Goal: Communication & Community: Answer question/provide support

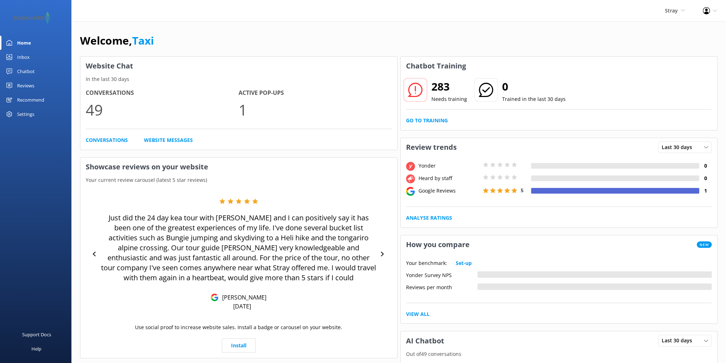
scroll to position [13, 0]
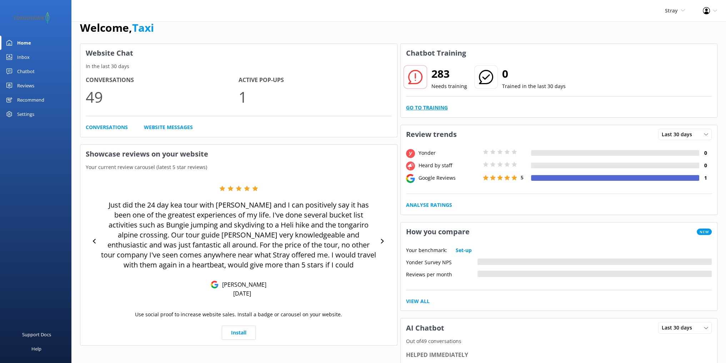
click at [426, 108] on link "Go to Training" at bounding box center [427, 108] width 42 height 8
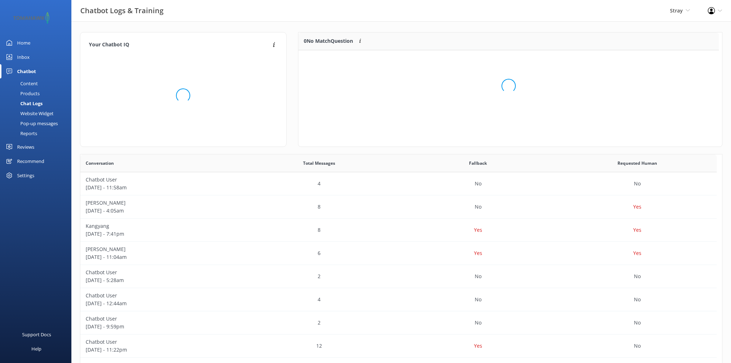
scroll to position [6, 6]
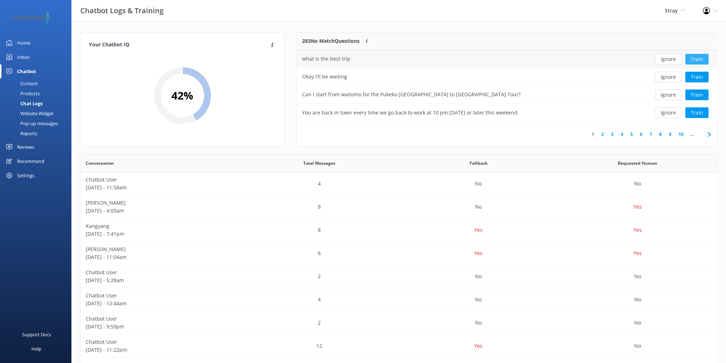
click at [698, 57] on button "Train" at bounding box center [696, 59] width 23 height 11
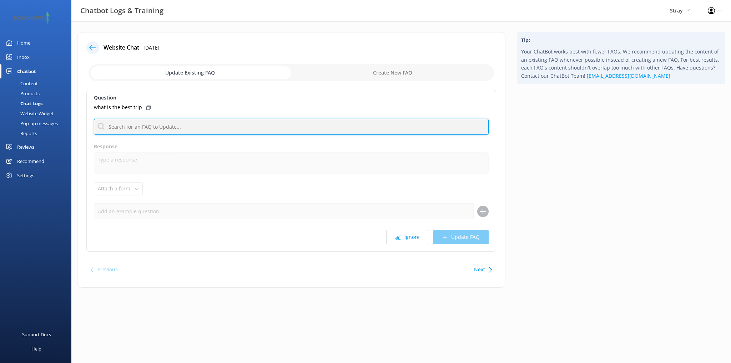
click at [153, 128] on input "text" at bounding box center [291, 127] width 395 height 16
click at [142, 126] on input "text" at bounding box center [291, 127] width 395 height 16
paste input "Just tell us how long you’ve got, where you’re flying from, and what kind of vi…"
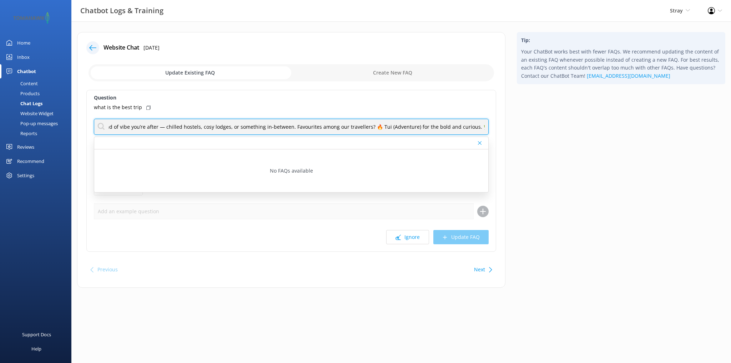
scroll to position [0, 287]
click at [166, 124] on input "Just tell us how long you’ve got, where you’re flying from, and what kind of vi…" at bounding box center [291, 127] width 395 height 16
click at [256, 127] on input "Just tell us how long you’ve got, where you’re flying from, and what kind of vi…" at bounding box center [291, 127] width 395 height 16
click at [364, 126] on input "Just tell us how long you’ve got, where you’re flying from, and what kind of vi…" at bounding box center [291, 127] width 395 height 16
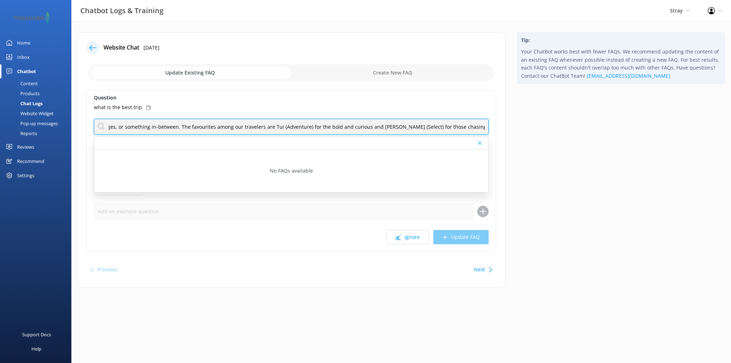
scroll to position [0, 294]
click at [485, 127] on input "Just tell us how long you’ve got, where you’re flying from, and what kind of vi…" at bounding box center [291, 127] width 395 height 16
click at [203, 126] on input "Just tell us how long you’ve got, where you’re flying from, and what kind of vi…" at bounding box center [291, 127] width 395 height 16
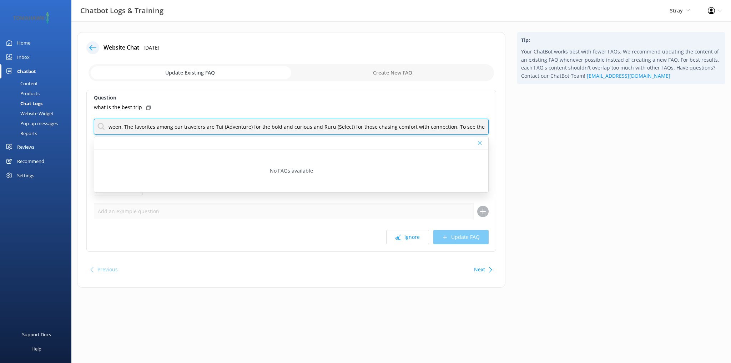
click at [483, 128] on input "Just tell us how long you’ve got, where you’re flying from, and what kind of vi…" at bounding box center [291, 127] width 395 height 16
drag, startPoint x: 484, startPoint y: 128, endPoint x: 459, endPoint y: 127, distance: 24.6
click at [459, 127] on input "Just tell us how long you’ve got, where you’re flying from, and what kind of vi…" at bounding box center [291, 127] width 395 height 16
click at [456, 129] on input "Just tell us how long you’ve got, where you’re flying from, and what kind of vi…" at bounding box center [291, 127] width 395 height 16
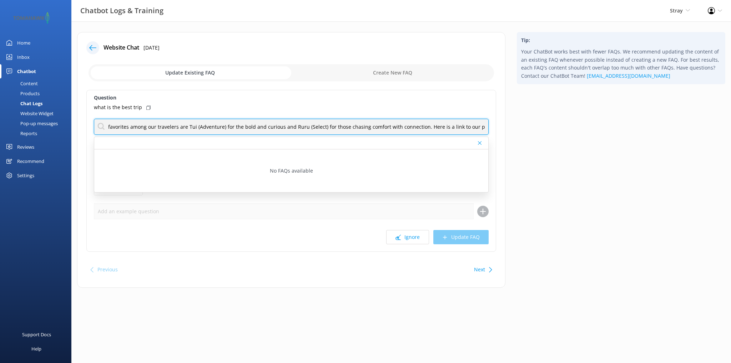
drag, startPoint x: 484, startPoint y: 127, endPoint x: 414, endPoint y: 128, distance: 70.0
click at [414, 128] on input "Just tell us how long you’ve got, where you’re flying from, and what kind of vi…" at bounding box center [291, 127] width 395 height 16
type input "Just tell us how long you’ve got, where you’re flying from, and what kind of vi…"
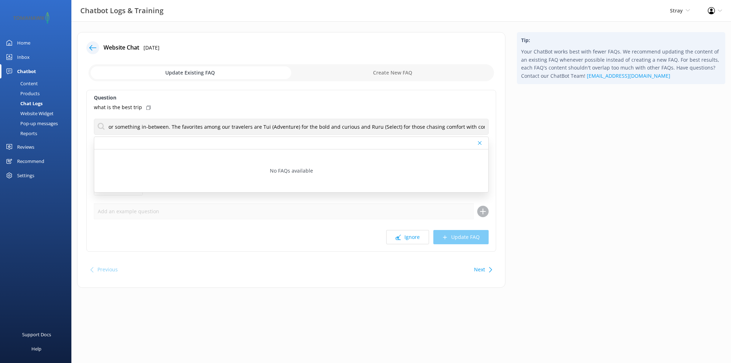
click at [542, 137] on div "Tip: Your ChatBot works best with fewer FAQs. We recommend updating the content…" at bounding box center [621, 163] width 220 height 263
click at [283, 199] on div "Question what is the best trip Just tell us how long you’ve got, where you’re f…" at bounding box center [291, 171] width 410 height 162
click at [204, 102] on div "Question what is the best trip Just tell us how long you’ve got, where you’re f…" at bounding box center [291, 171] width 410 height 162
click at [372, 72] on input "checkbox" at bounding box center [291, 72] width 405 height 17
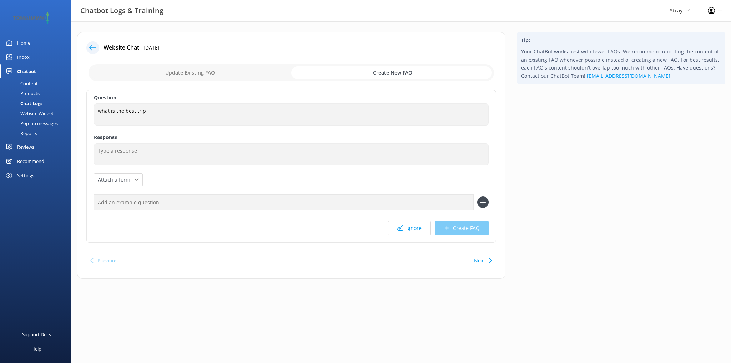
click at [194, 73] on input "checkbox" at bounding box center [291, 72] width 405 height 17
checkbox input "false"
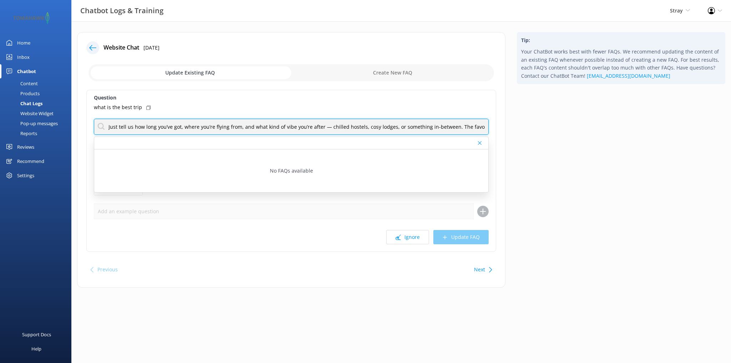
scroll to position [0, 293]
drag, startPoint x: 108, startPoint y: 127, endPoint x: 586, endPoint y: 136, distance: 478.4
click at [586, 136] on div "Website Chat [DATE] Update Existing FAQ Create New FAQ Question what is the bes…" at bounding box center [401, 163] width 660 height 263
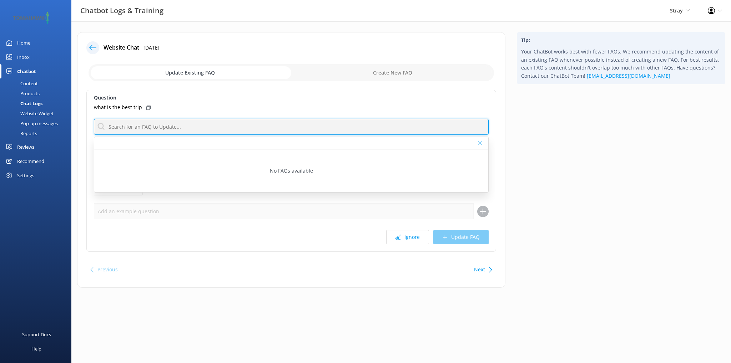
scroll to position [0, 0]
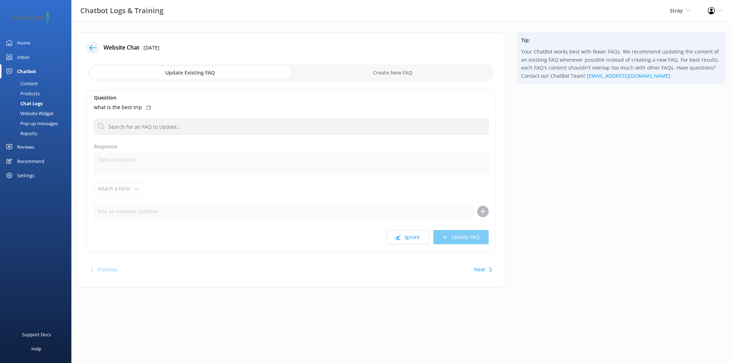
click at [398, 72] on input "checkbox" at bounding box center [291, 72] width 405 height 17
checkbox input "true"
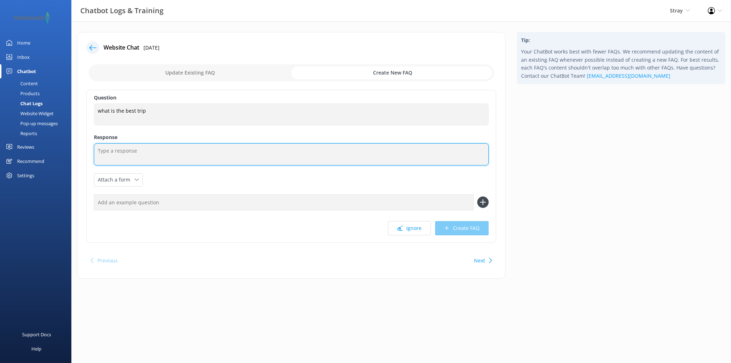
click at [117, 153] on textarea at bounding box center [291, 154] width 395 height 22
paste textarea "Just tell us how long you’ve got, where you’re flying from, and what kind of vi…"
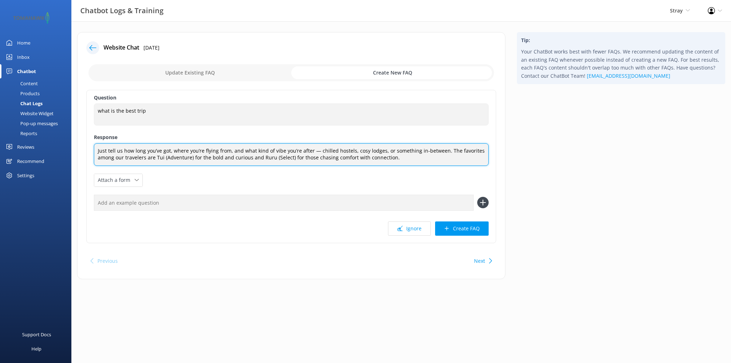
click at [190, 159] on textarea "Just tell us how long you’ve got, where you’re flying from, and what kind of vi…" at bounding box center [291, 154] width 395 height 22
drag, startPoint x: 249, startPoint y: 158, endPoint x: 201, endPoint y: 162, distance: 48.3
click at [201, 162] on textarea "Just tell us how long you’ve got, where you’re flying from, and what kind of vi…" at bounding box center [291, 154] width 395 height 22
click at [281, 148] on textarea "Just tell us how long you’ve got, where you’re flying from, and what kind of vi…" at bounding box center [291, 154] width 395 height 22
click at [330, 151] on textarea "Just tell us how long you’ve got, where you’re flying from, and what kind of ad…" at bounding box center [291, 154] width 395 height 22
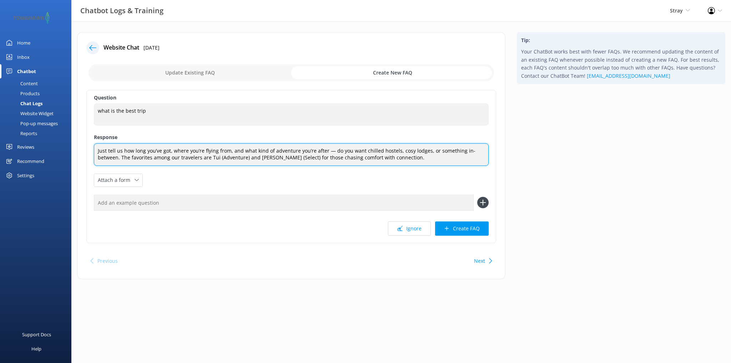
drag, startPoint x: 423, startPoint y: 151, endPoint x: 407, endPoint y: 151, distance: 15.7
click at [407, 151] on textarea "Just tell us how long you’ve got, where you’re flying from, and what kind of ad…" at bounding box center [291, 154] width 395 height 22
click at [379, 159] on textarea "Just tell us how long you’ve got, where you’re flying from, and what kind of ad…" at bounding box center [291, 154] width 395 height 22
click at [264, 156] on textarea "Just tell us how long you’ve got, where you’re flying from, and what kind of ad…" at bounding box center [291, 154] width 395 height 22
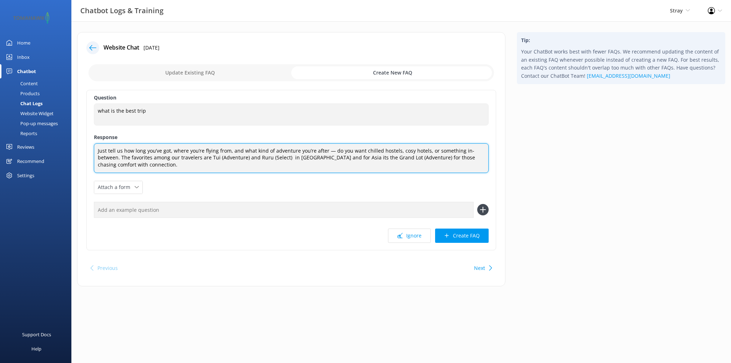
click at [127, 163] on textarea "Just tell us how long you’ve got, where you’re flying from, and what kind of ad…" at bounding box center [291, 158] width 395 height 30
click at [484, 150] on textarea "Just tell us how long you’ve got, where you’re flying from, and what kind of ad…" at bounding box center [291, 158] width 395 height 30
drag, startPoint x: 153, startPoint y: 165, endPoint x: 423, endPoint y: 159, distance: 269.2
click at [423, 159] on textarea "Just tell us how long you’ve got, where you’re flying from, and what kind of ad…" at bounding box center [291, 158] width 395 height 30
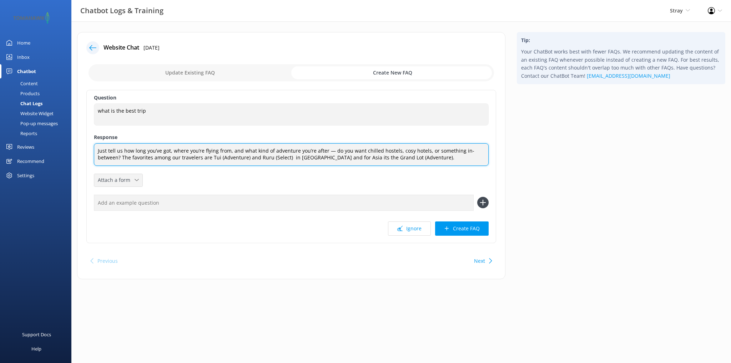
type textarea "Just tell us how long you’ve got, where you’re flying from, and what kind of ad…"
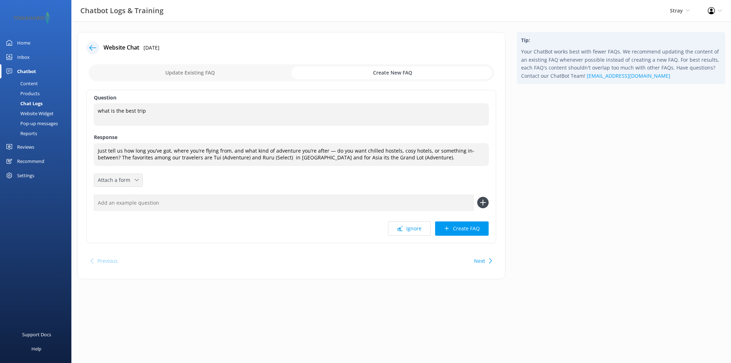
click at [136, 179] on icon at bounding box center [137, 180] width 4 height 4
click at [161, 179] on div "Question what is the best trip what is the best trip Response Just tell us how …" at bounding box center [291, 166] width 410 height 153
click at [158, 205] on input "text" at bounding box center [284, 203] width 380 height 16
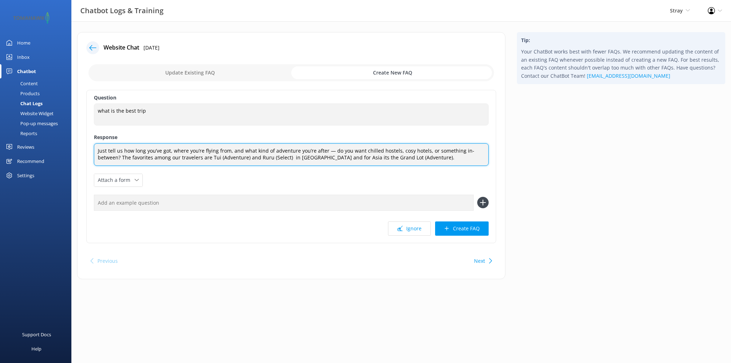
click at [433, 159] on textarea "Just tell us how long you’ve got, where you’re flying from, and what kind of ad…" at bounding box center [291, 154] width 395 height 22
click at [274, 156] on textarea "Just tell us how long you’ve got, where you’re flying from, and what kind of ad…" at bounding box center [291, 154] width 395 height 22
click at [445, 158] on textarea "Just tell us how long you’ve got, where you’re flying from, and what kind of ad…" at bounding box center [291, 154] width 395 height 22
drag, startPoint x: 326, startPoint y: 158, endPoint x: 296, endPoint y: 157, distance: 29.6
click at [296, 157] on textarea "Just tell us how long you’ve got, where you’re flying from, and what kind of ad…" at bounding box center [291, 154] width 395 height 22
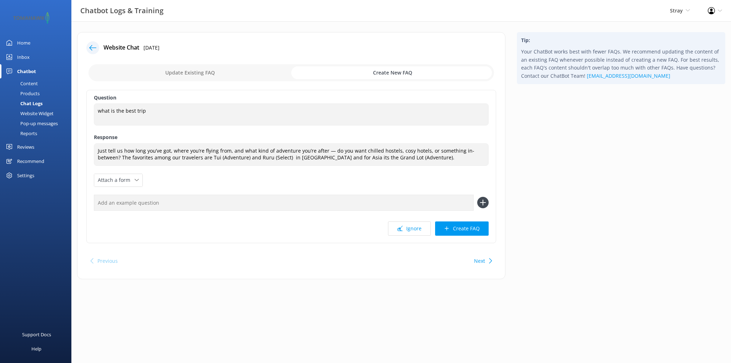
drag, startPoint x: 304, startPoint y: 157, endPoint x: 283, endPoint y: 171, distance: 25.4
click at [283, 171] on div "Question what is the best trip what is the best trip Response Just tell us how …" at bounding box center [291, 166] width 410 height 153
click at [350, 248] on div "Website Chat [DATE] Update Existing FAQ Create New FAQ Question what is the bes…" at bounding box center [291, 155] width 428 height 247
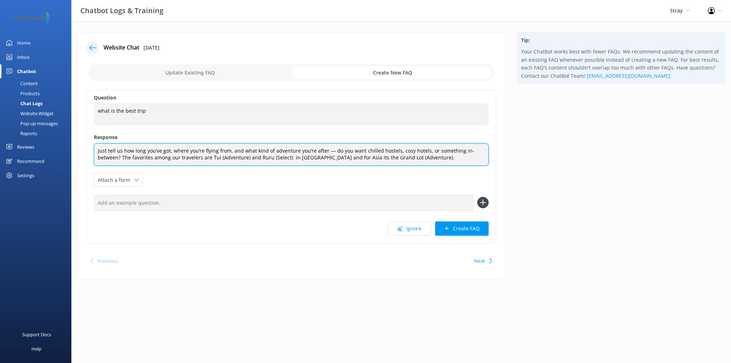
drag, startPoint x: 437, startPoint y: 159, endPoint x: 91, endPoint y: 147, distance: 345.7
click at [91, 147] on div "Question what is the best trip what is the best trip Response Just tell us how …" at bounding box center [291, 166] width 410 height 153
click at [392, 154] on textarea "Just tell us how long you’ve got, where you’re flying from, and what kind of ad…" at bounding box center [291, 154] width 395 height 22
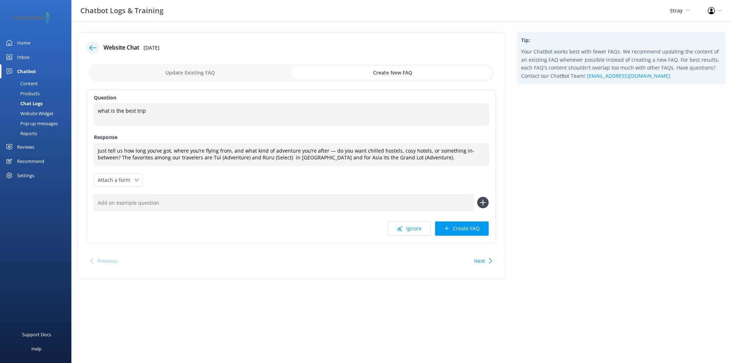
click at [115, 202] on input "text" at bounding box center [284, 203] width 380 height 16
click at [136, 180] on icon at bounding box center [137, 180] width 4 height 4
click at [133, 196] on div "Leave contact details" at bounding box center [120, 195] width 44 height 7
click at [185, 176] on div "Question what is the best trip what is the best trip Response Just tell us how …" at bounding box center [291, 166] width 410 height 153
click at [464, 228] on button "Create FAQ" at bounding box center [462, 229] width 54 height 14
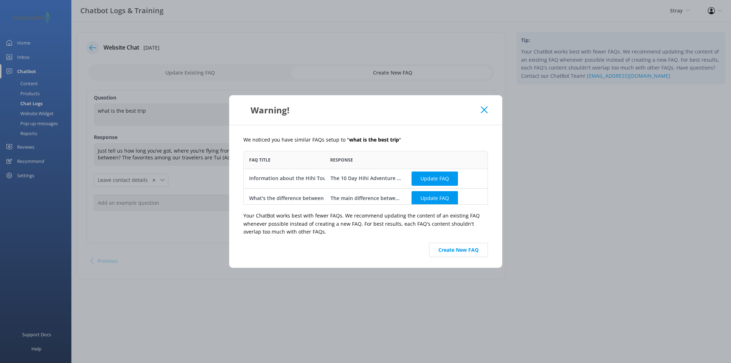
scroll to position [4, 0]
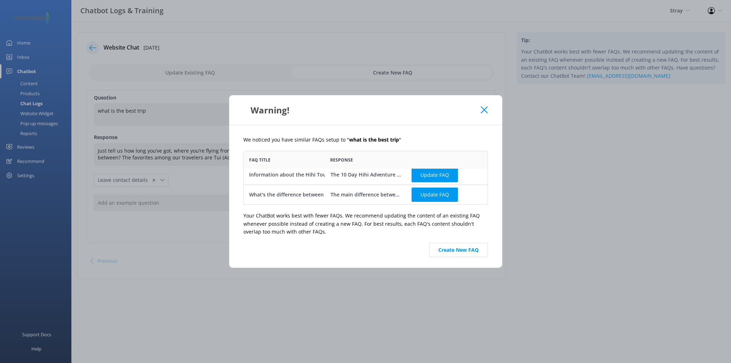
click at [485, 108] on use at bounding box center [484, 110] width 7 height 7
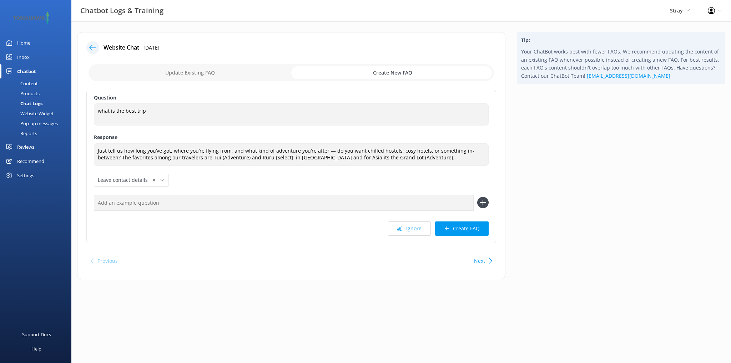
click at [484, 259] on button "Next" at bounding box center [479, 261] width 11 height 14
checkbox input "false"
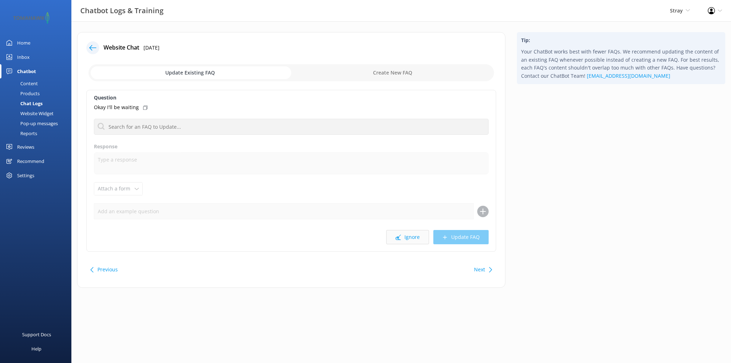
click at [404, 237] on button "Ignore" at bounding box center [407, 237] width 43 height 14
click at [101, 269] on button "Previous" at bounding box center [107, 270] width 20 height 14
click at [101, 269] on div "Previous" at bounding box center [107, 270] width 20 height 14
click at [483, 270] on button "Next" at bounding box center [479, 270] width 11 height 14
click at [104, 269] on button "Previous" at bounding box center [107, 270] width 20 height 14
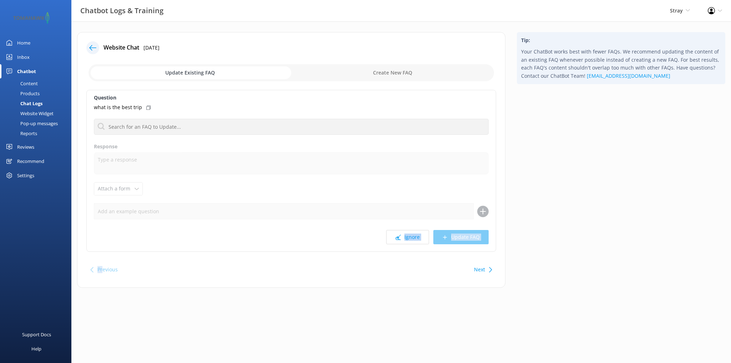
drag, startPoint x: 104, startPoint y: 269, endPoint x: 230, endPoint y: 115, distance: 199.9
click at [221, 123] on div "Website Chat [DATE] Update Existing FAQ Create New FAQ Question what is the bes…" at bounding box center [291, 160] width 428 height 256
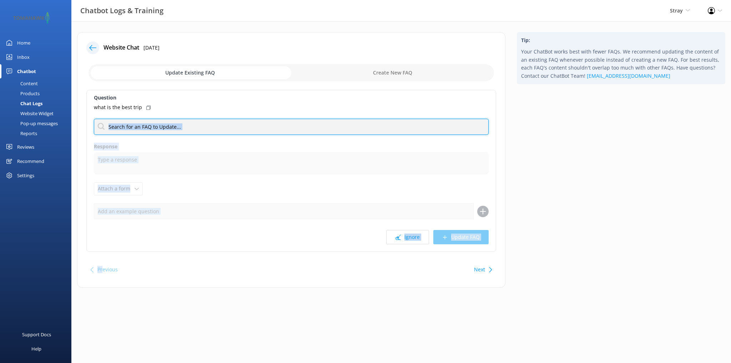
click at [188, 125] on input "text" at bounding box center [291, 127] width 395 height 16
paste input "Just tell us how long you’ve got, where you’re flying from, and what kind of ad…"
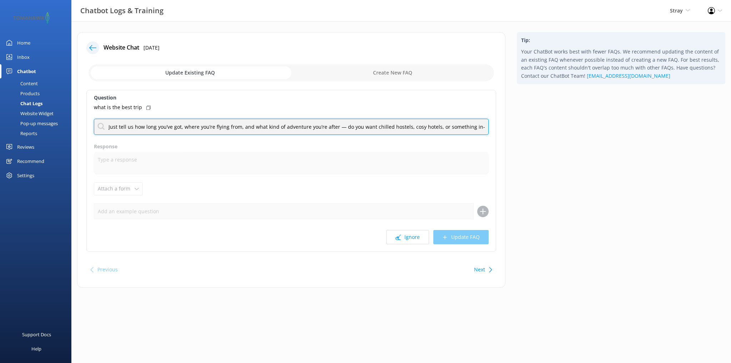
scroll to position [0, 316]
type input "Just tell us how long you’ve got, where you’re flying from, and what kind of ad…"
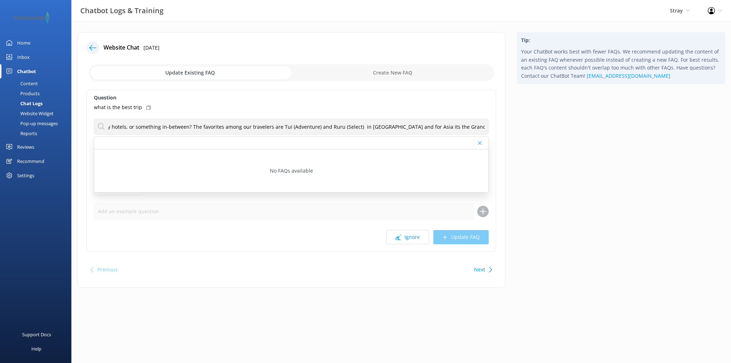
scroll to position [0, 0]
click at [518, 161] on div "Tip: Your ChatBot works best with fewer FAQs. We recommend updating the content…" at bounding box center [621, 163] width 220 height 263
click at [330, 193] on div "Question what is the best trip Just tell us how long you’ve got, where you’re f…" at bounding box center [291, 171] width 410 height 162
click at [346, 199] on div "Question what is the best trip Just tell us how long you’ve got, where you’re f…" at bounding box center [291, 171] width 410 height 162
click at [480, 142] on icon at bounding box center [480, 143] width 4 height 4
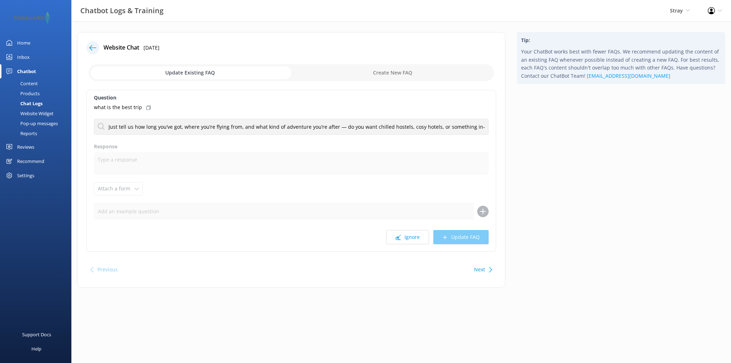
click at [459, 238] on div "Ignore Update FAQ" at bounding box center [291, 237] width 395 height 14
click at [396, 74] on input "checkbox" at bounding box center [291, 72] width 405 height 17
checkbox input "true"
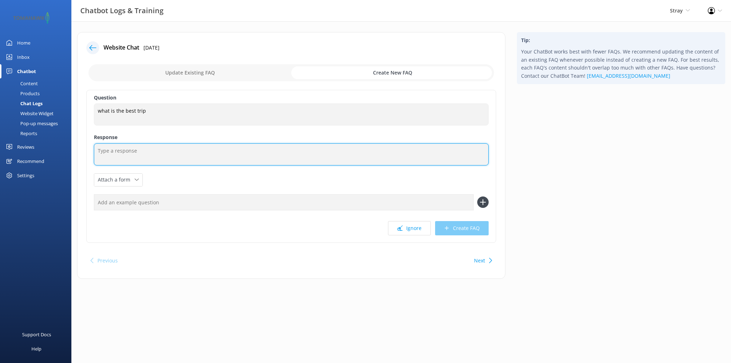
click at [137, 150] on textarea at bounding box center [291, 154] width 395 height 22
paste textarea "Just tell us how long you’ve got, where you’re flying from, and what kind of ad…"
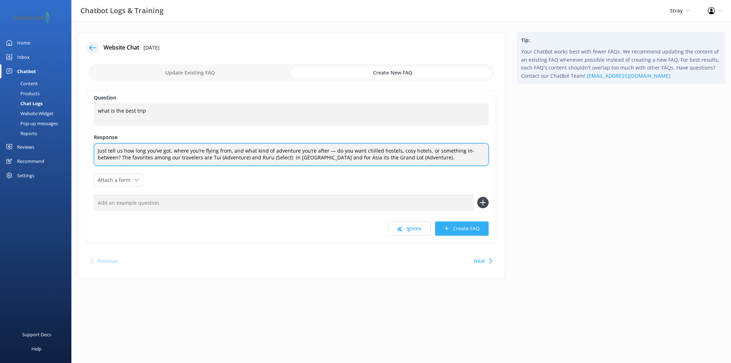
type textarea "Just tell us how long you’ve got, where you’re flying from, and what kind of ad…"
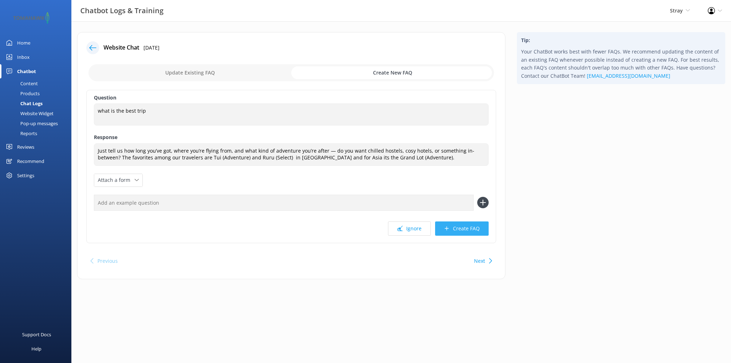
click at [462, 228] on button "Create FAQ" at bounding box center [462, 229] width 54 height 14
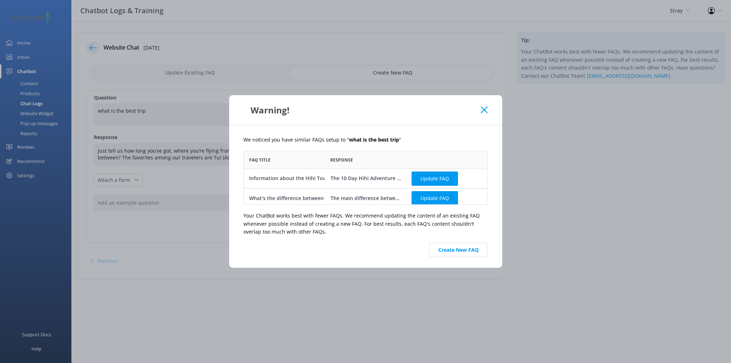
scroll to position [4, 0]
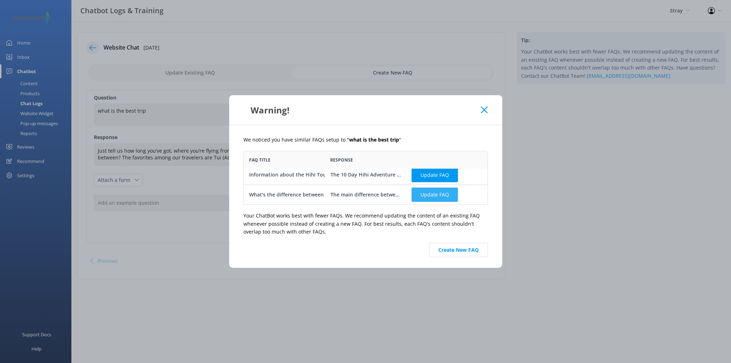
click at [446, 193] on button "Update FAQ" at bounding box center [435, 195] width 46 height 14
checkbox input "false"
type textarea "The main difference between Select and Adventure tours is the level of comfort …"
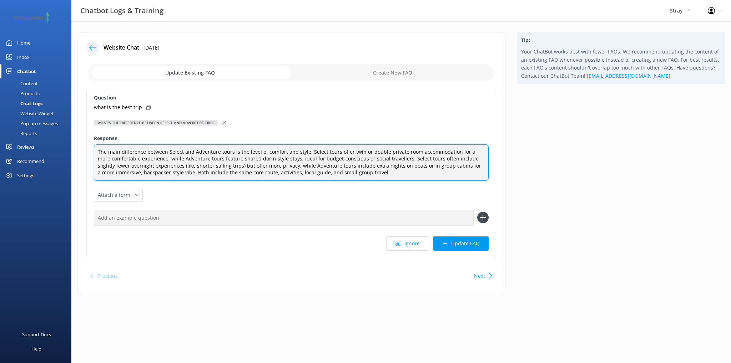
click at [350, 169] on textarea "The main difference between Select and Adventure tours is the level of comfort …" at bounding box center [291, 163] width 395 height 36
click at [333, 163] on textarea "The main difference between Select and Adventure tours is the level of comfort …" at bounding box center [291, 163] width 395 height 36
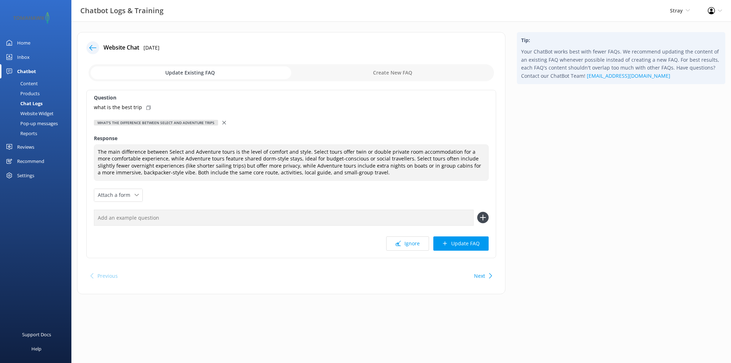
click at [393, 77] on input "checkbox" at bounding box center [291, 72] width 405 height 17
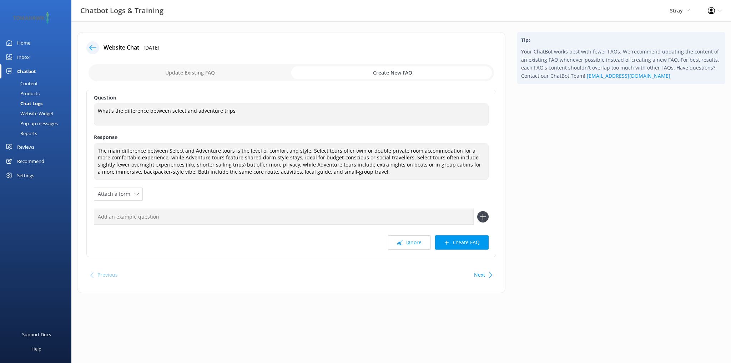
click at [481, 276] on button "Next" at bounding box center [479, 275] width 11 height 14
checkbox input "false"
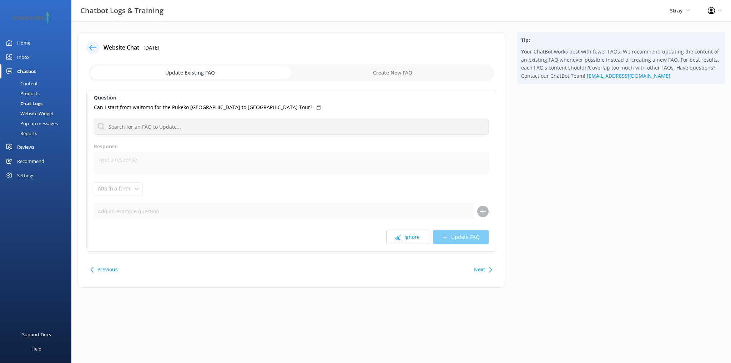
click at [101, 273] on button "Previous" at bounding box center [107, 270] width 20 height 14
click at [388, 74] on input "checkbox" at bounding box center [291, 72] width 405 height 17
checkbox input "true"
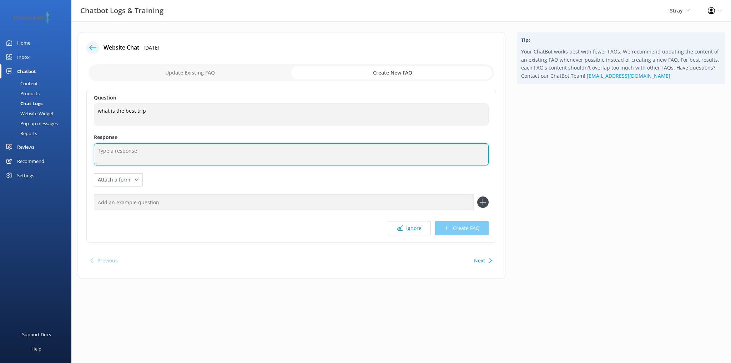
click at [140, 149] on textarea at bounding box center [291, 154] width 395 height 22
paste textarea "Just tell us how long you’ve got, where you’re flying from, and what kind of ad…"
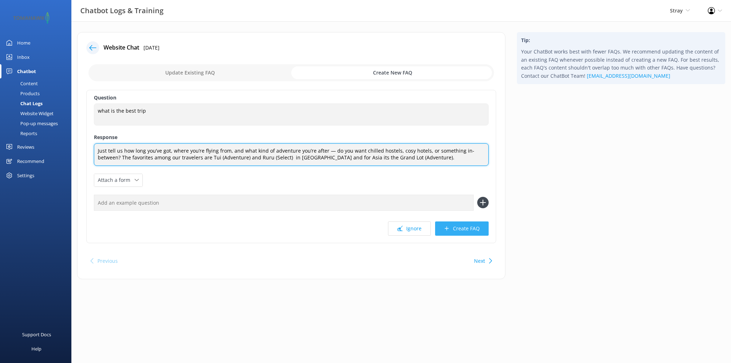
type textarea "Just tell us how long you’ve got, where you’re flying from, and what kind of ad…"
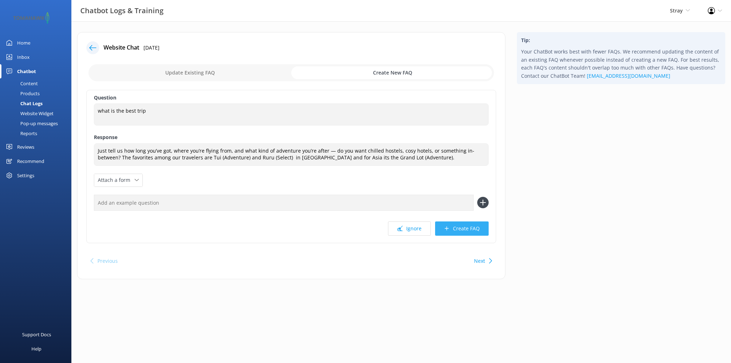
click at [458, 228] on button "Create FAQ" at bounding box center [462, 229] width 54 height 14
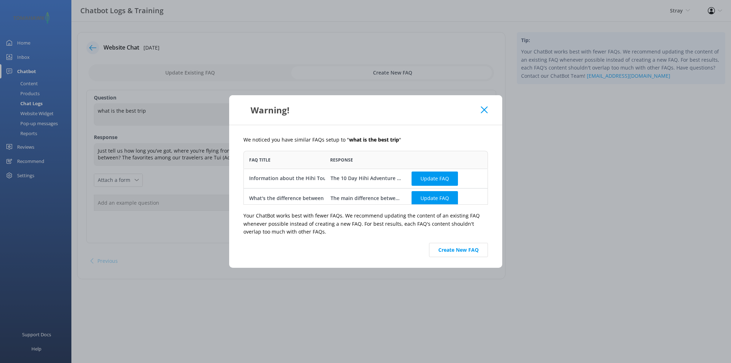
scroll to position [48, 239]
click at [458, 249] on button "Create New FAQ" at bounding box center [458, 250] width 59 height 14
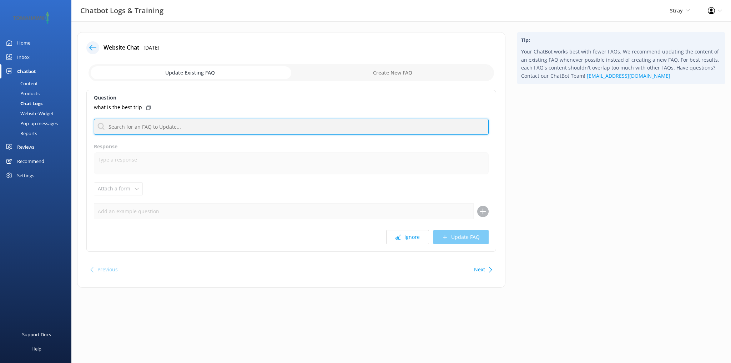
click at [165, 126] on input "text" at bounding box center [291, 127] width 395 height 16
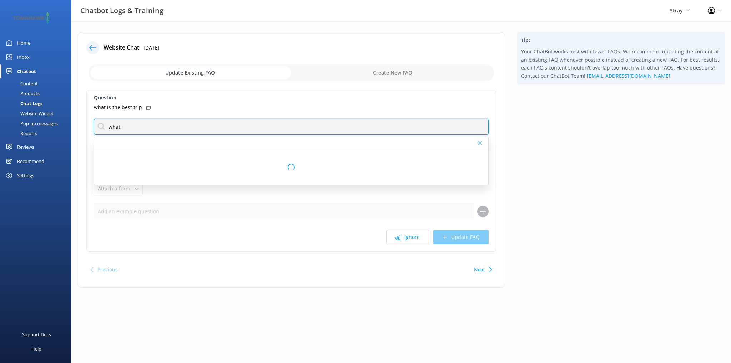
type input "what"
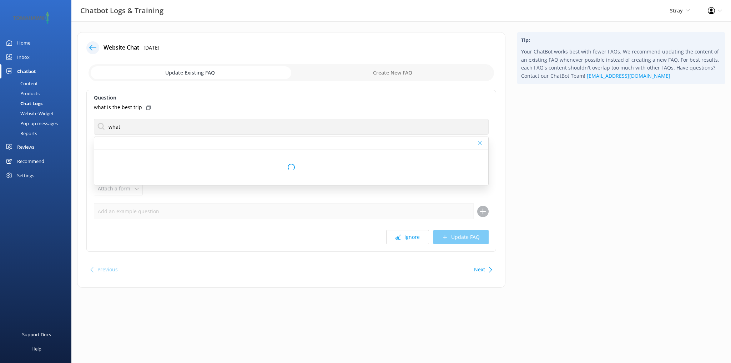
click at [128, 107] on p "what is the best trip" at bounding box center [118, 108] width 48 height 8
click at [254, 98] on label "Question" at bounding box center [291, 98] width 395 height 8
click at [128, 105] on p "what is the best trip" at bounding box center [118, 108] width 48 height 8
click at [207, 74] on input "checkbox" at bounding box center [291, 72] width 405 height 17
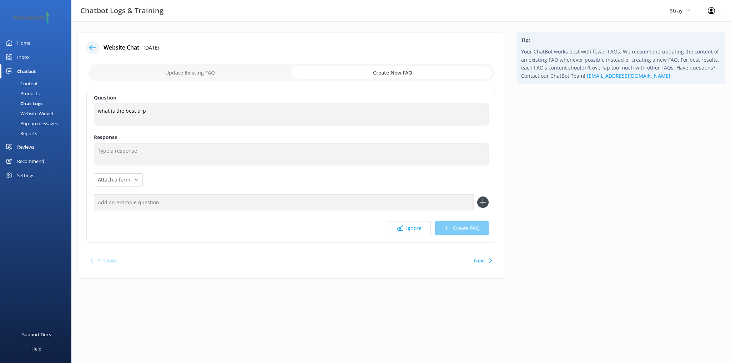
click at [197, 73] on input "checkbox" at bounding box center [291, 72] width 405 height 17
checkbox input "false"
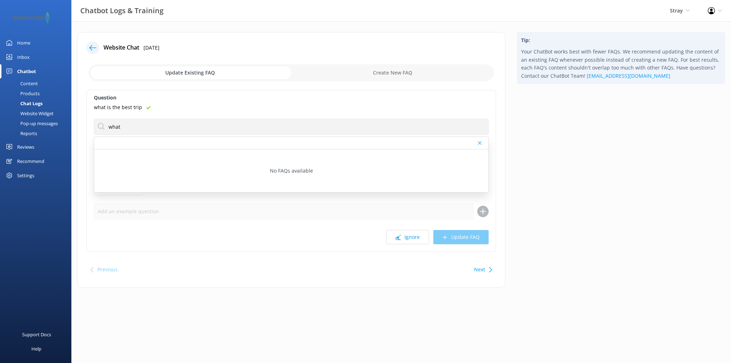
click at [198, 165] on div "No FAQs available" at bounding box center [291, 171] width 394 height 43
click at [205, 239] on div "Ignore Update FAQ" at bounding box center [291, 237] width 395 height 14
click at [125, 107] on p "what is the best trip" at bounding box center [118, 108] width 48 height 8
click at [255, 297] on div "Website Chat [DATE] Update Existing FAQ Create New FAQ Question what is the bes…" at bounding box center [401, 165] width 660 height 288
click at [221, 197] on div "Question what is the best trip what No FAQs available Response Attach a form Le…" at bounding box center [291, 171] width 410 height 162
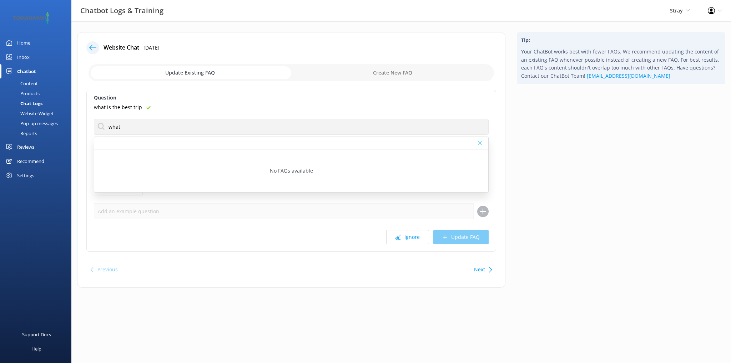
click at [480, 142] on icon at bounding box center [480, 143] width 4 height 4
click at [146, 106] on icon at bounding box center [148, 108] width 4 height 4
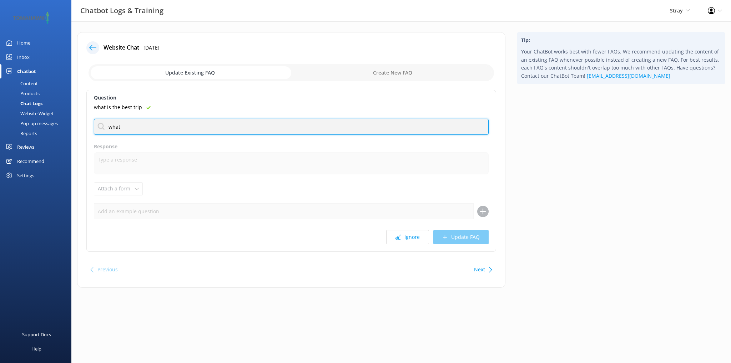
click at [136, 126] on input "what" at bounding box center [291, 127] width 395 height 16
type input "w"
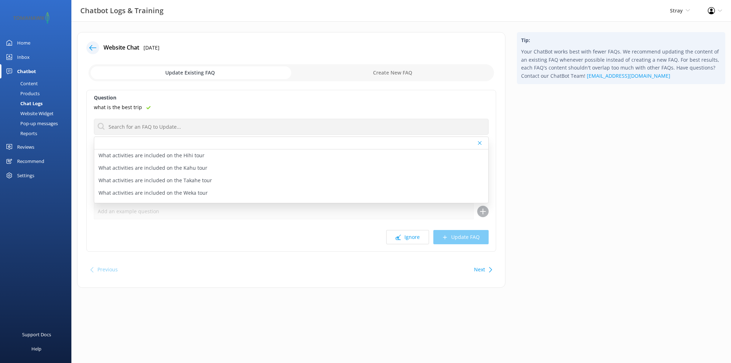
click at [246, 94] on label "Question" at bounding box center [291, 98] width 395 height 8
click at [479, 141] on icon at bounding box center [480, 143] width 4 height 4
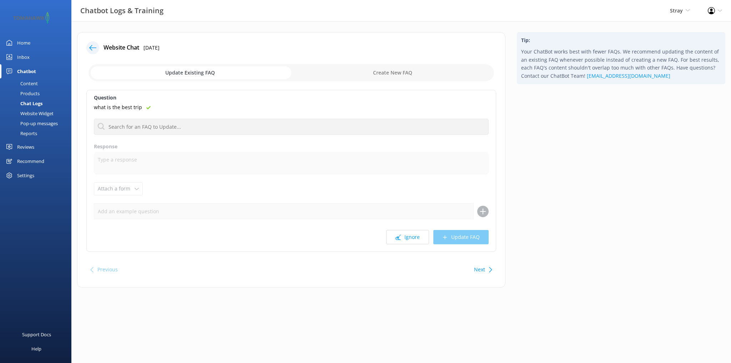
click at [128, 106] on p "what is the best trip" at bounding box center [118, 108] width 48 height 8
click at [139, 147] on label "Response" at bounding box center [291, 147] width 395 height 8
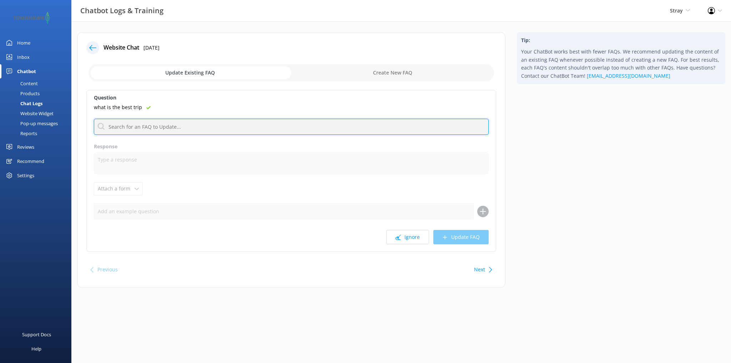
click at [191, 127] on input "text" at bounding box center [291, 127] width 395 height 16
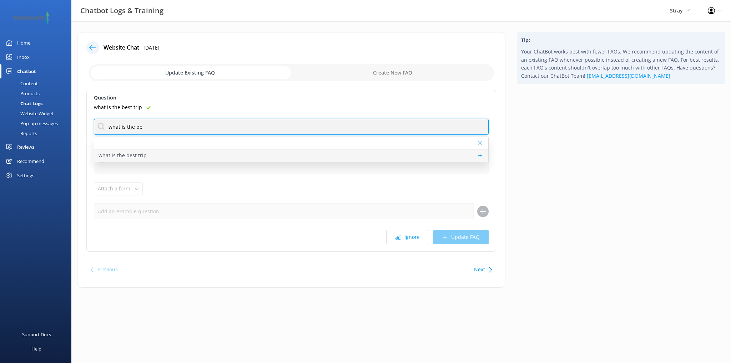
type input "what is the be"
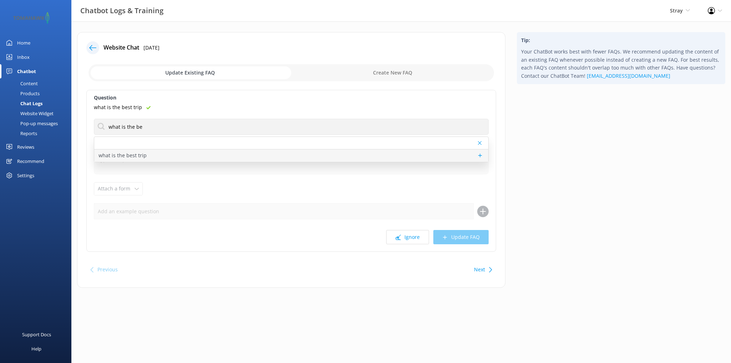
click at [165, 153] on div "what is the best trip" at bounding box center [291, 156] width 394 height 12
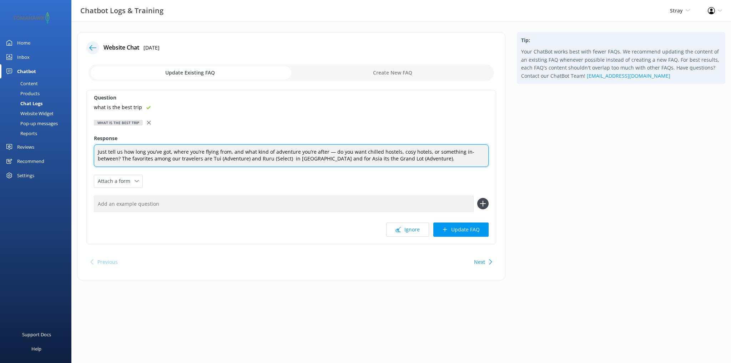
click at [258, 159] on textarea "Just tell us how long you’ve got, where you’re flying from, and what kind of ad…" at bounding box center [291, 156] width 395 height 22
click at [338, 158] on textarea "Just tell us how long you’ve got, where you’re flying from, and what kind of ad…" at bounding box center [291, 156] width 395 height 22
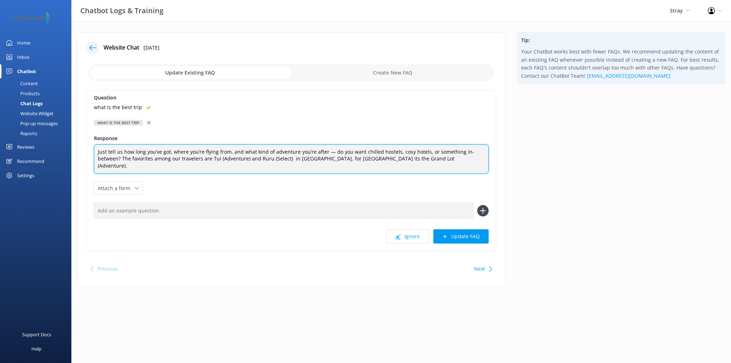
click at [421, 160] on textarea "Just tell us how long you’ve got, where you’re flying from, and what kind of ad…" at bounding box center [291, 160] width 395 height 30
click at [344, 159] on textarea "Just tell us how long you’ve got, where you’re flying from, and what kind of ad…" at bounding box center [291, 160] width 395 height 30
drag, startPoint x: 481, startPoint y: 160, endPoint x: 455, endPoint y: 159, distance: 26.1
click at [455, 159] on textarea "Just tell us how long you’ve got, where you’re flying from, and what kind of ad…" at bounding box center [291, 160] width 395 height 30
type textarea "Just tell us how long you’ve got, where you’re flying from, and what kind of ad…"
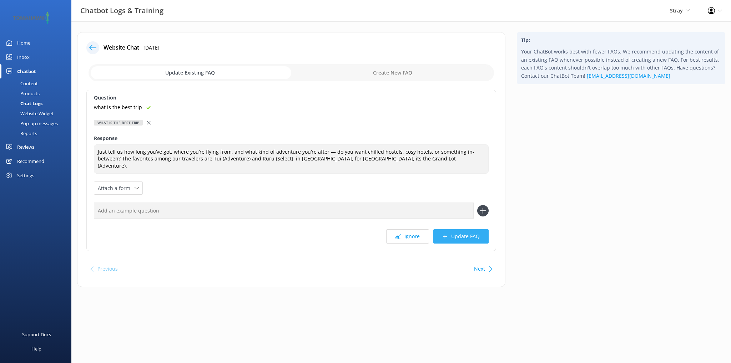
click at [463, 230] on button "Update FAQ" at bounding box center [460, 237] width 55 height 14
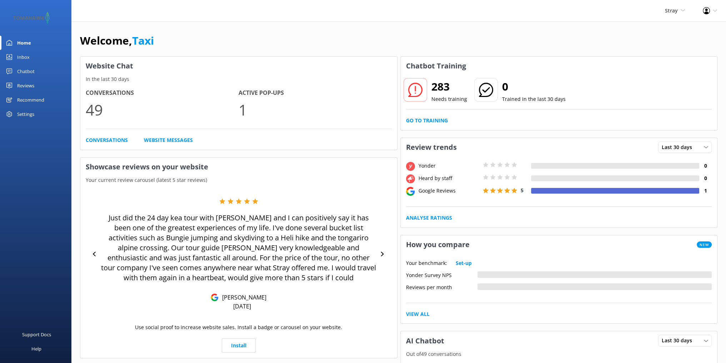
click at [430, 36] on div "Welcome, Taxi" at bounding box center [398, 44] width 637 height 24
click at [24, 71] on div "Chatbot" at bounding box center [25, 71] width 17 height 14
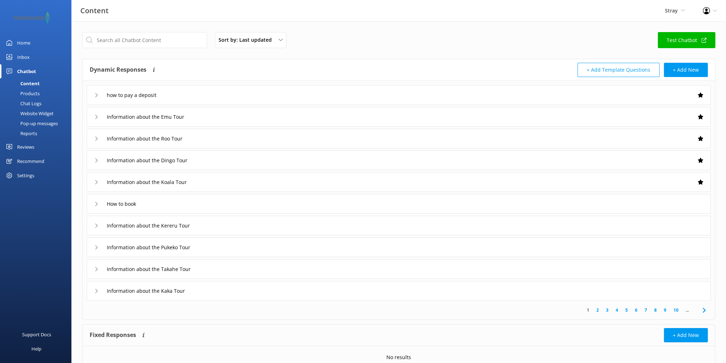
click at [26, 39] on div "Home" at bounding box center [23, 43] width 13 height 14
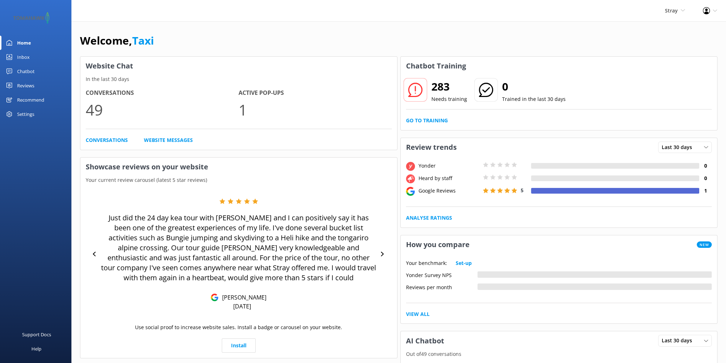
click at [429, 91] on div "283 Needs training" at bounding box center [435, 91] width 64 height 26
click at [422, 117] on link "Go to Training" at bounding box center [427, 121] width 42 height 8
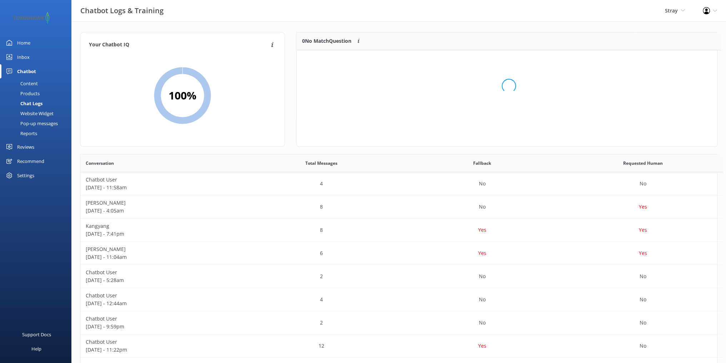
scroll to position [6, 6]
